Goal: Information Seeking & Learning: Learn about a topic

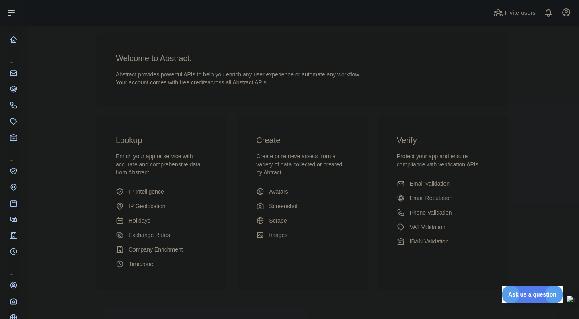
scroll to position [60, 0]
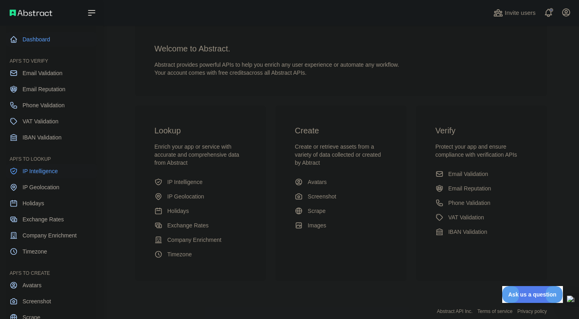
click at [39, 172] on span "IP Intelligence" at bounding box center [40, 171] width 35 height 8
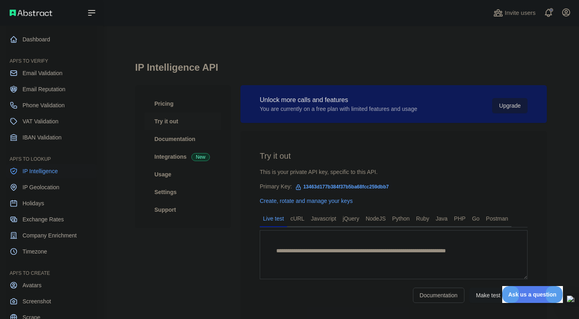
type textarea "**********"
click at [49, 220] on span "Exchange Rates" at bounding box center [43, 220] width 41 height 8
